Goal: Task Accomplishment & Management: Manage account settings

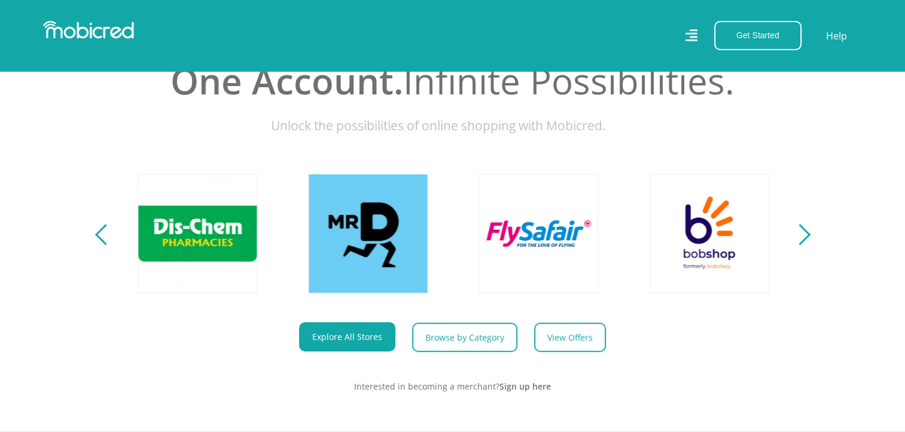
scroll to position [443, 0]
click at [796, 254] on section "Explore One Account. Infinite Possibilities. Unlock the possibilities of online…" at bounding box center [452, 210] width 905 height 441
click at [800, 245] on div "Next" at bounding box center [799, 234] width 21 height 21
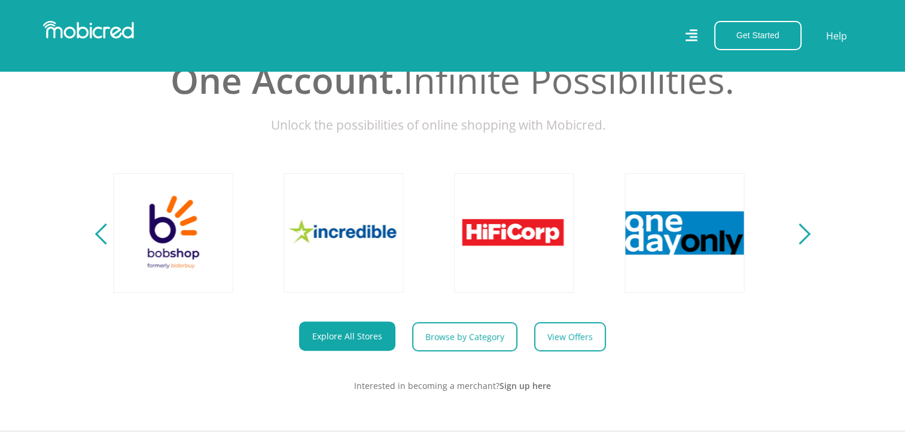
scroll to position [0, 2215]
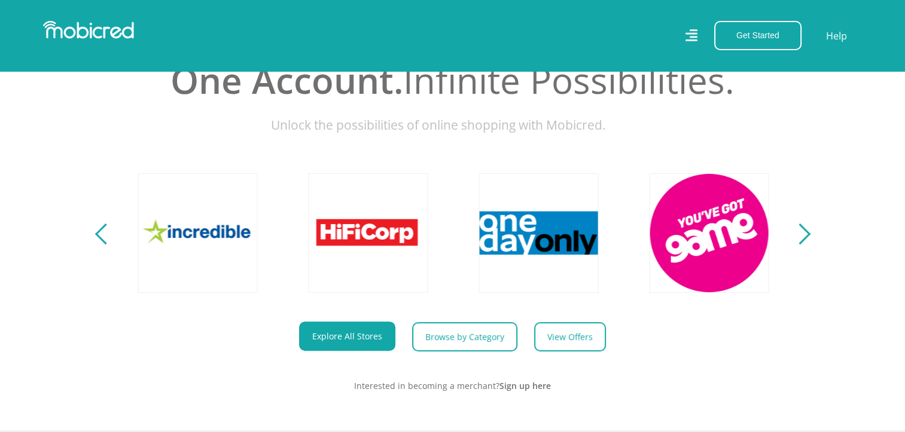
click at [800, 245] on div "Next" at bounding box center [799, 234] width 21 height 21
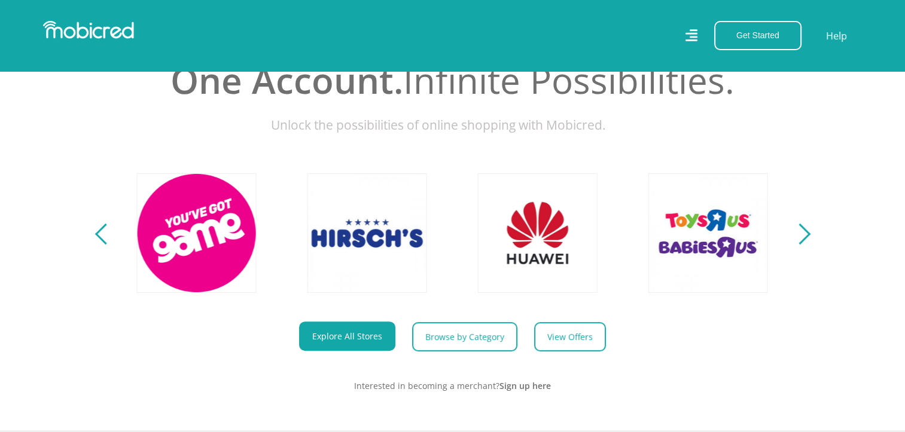
scroll to position [0, 2727]
click at [800, 245] on div "Next" at bounding box center [799, 234] width 21 height 21
click at [802, 242] on div "Next" at bounding box center [799, 234] width 21 height 21
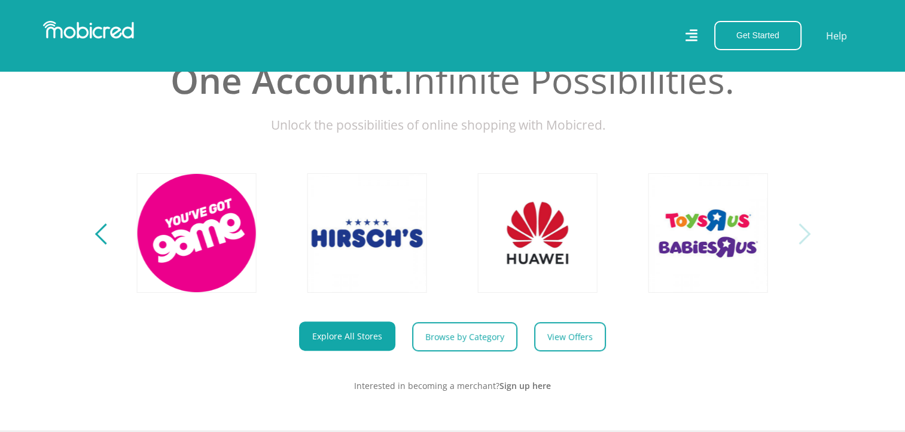
drag, startPoint x: 802, startPoint y: 242, endPoint x: 813, endPoint y: 239, distance: 11.9
click at [813, 239] on section "Explore One Account. Infinite Possibilities. Unlock the possibilities of online…" at bounding box center [452, 210] width 905 height 441
click at [94, 251] on section "Explore One Account. Infinite Possibilities. Unlock the possibilities of online…" at bounding box center [452, 210] width 905 height 441
click at [97, 248] on section "Explore One Account. Infinite Possibilities. Unlock the possibilities of online…" at bounding box center [452, 210] width 905 height 441
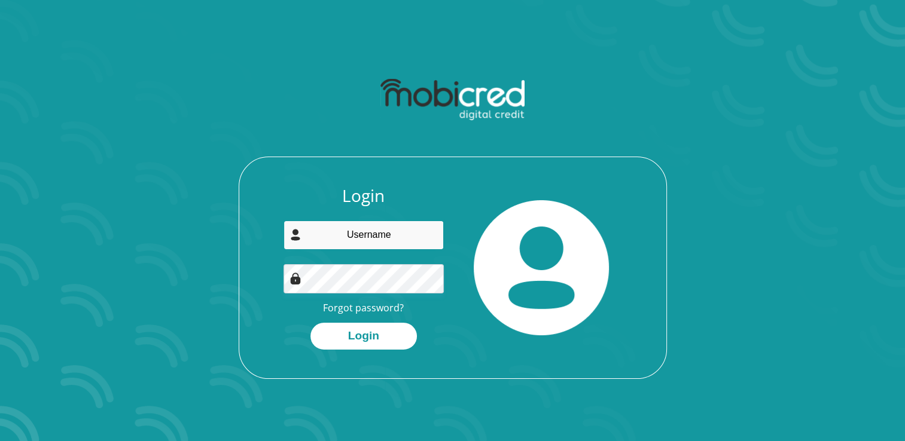
click at [344, 224] on input "email" at bounding box center [363, 235] width 160 height 29
click at [339, 238] on input "email" at bounding box center [363, 235] width 160 height 29
type input "annie@mzansirisk.com"
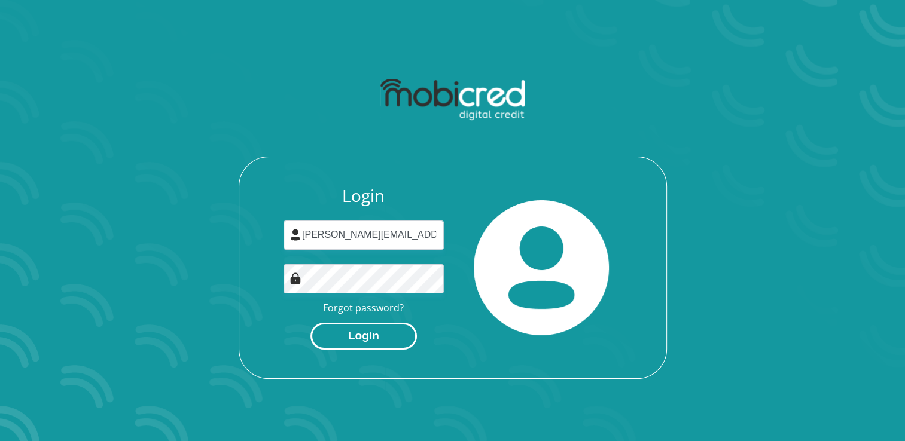
click at [372, 343] on button "Login" at bounding box center [363, 336] width 106 height 27
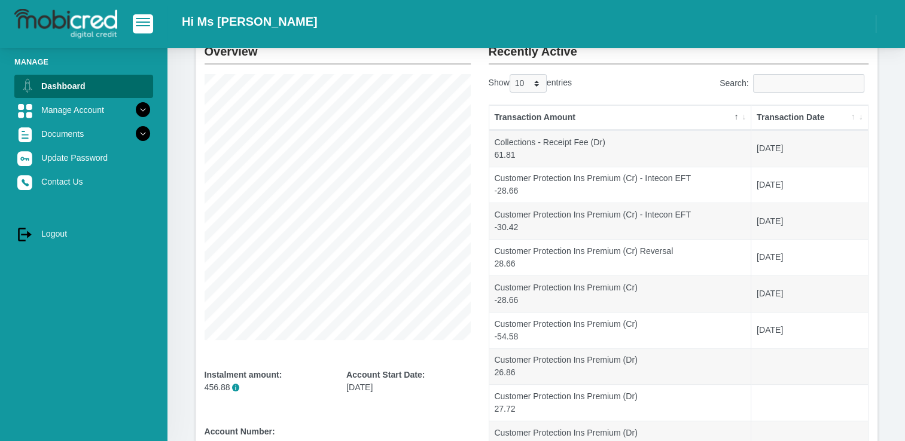
scroll to position [230, 0]
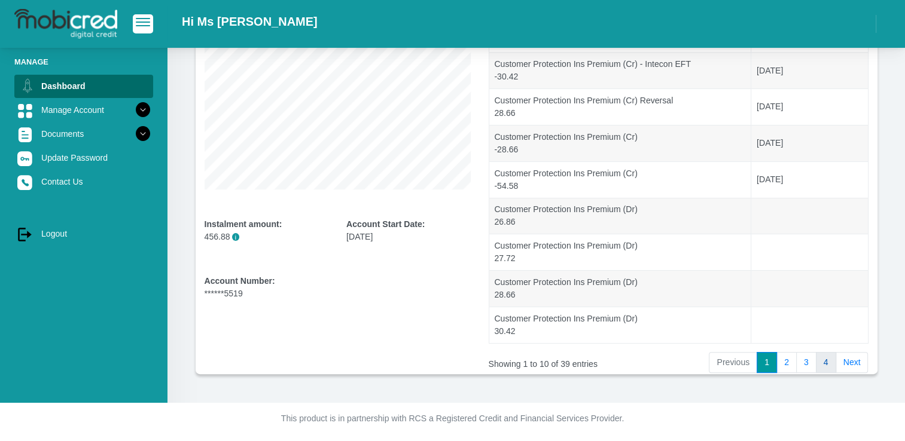
click at [830, 362] on link "4" at bounding box center [826, 363] width 20 height 22
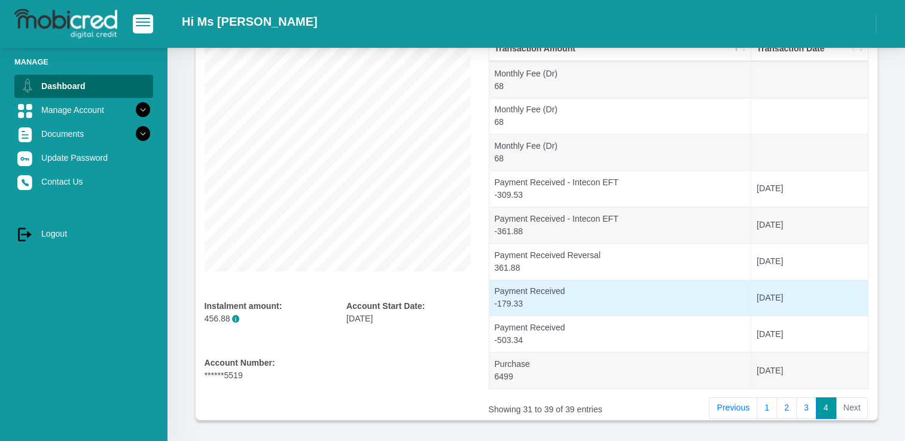
scroll to position [151, 0]
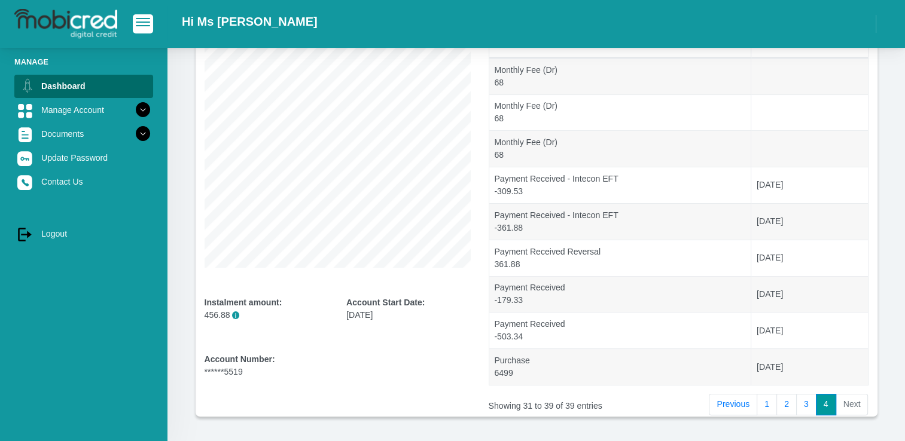
click at [856, 407] on li "Next" at bounding box center [852, 405] width 32 height 22
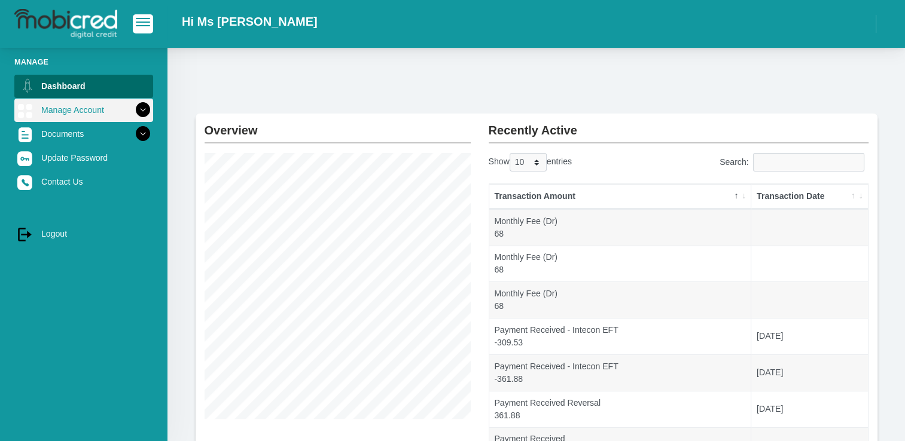
click at [69, 108] on link "Manage Account" at bounding box center [83, 110] width 139 height 23
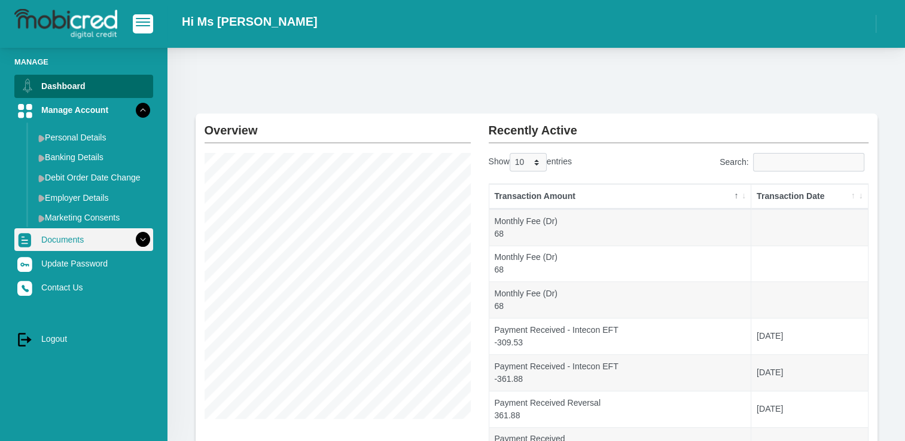
click at [100, 236] on link "Documents" at bounding box center [83, 239] width 139 height 23
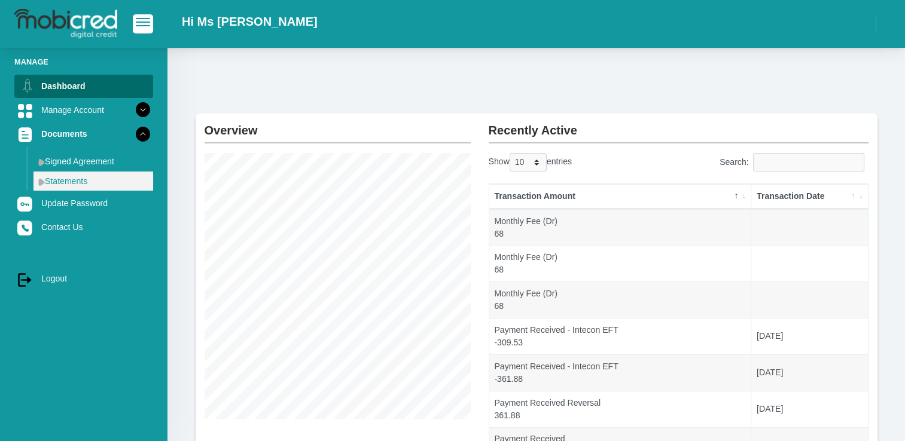
click at [93, 179] on link "Statements" at bounding box center [93, 181] width 120 height 19
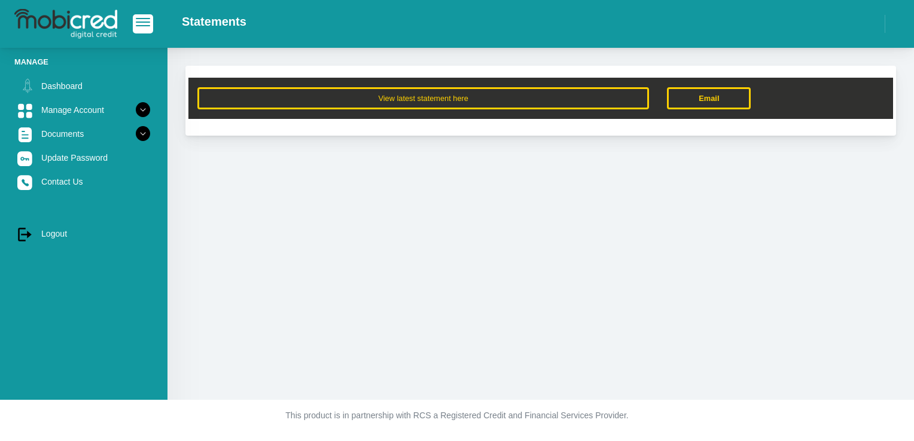
click at [39, 185] on link "Contact Us" at bounding box center [83, 181] width 139 height 23
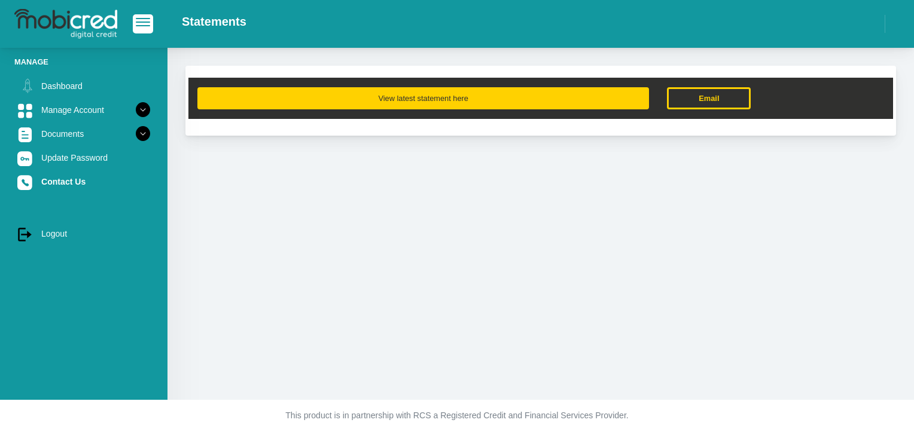
click at [398, 102] on button "View latest statement here" at bounding box center [422, 98] width 451 height 22
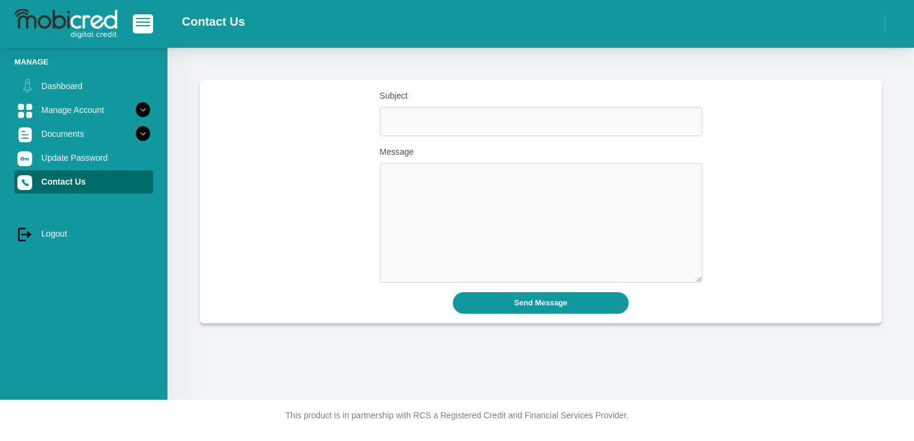
click at [437, 97] on label "Subject" at bounding box center [541, 96] width 322 height 13
click at [437, 107] on input "Subject" at bounding box center [541, 121] width 322 height 29
